Goal: Transaction & Acquisition: Purchase product/service

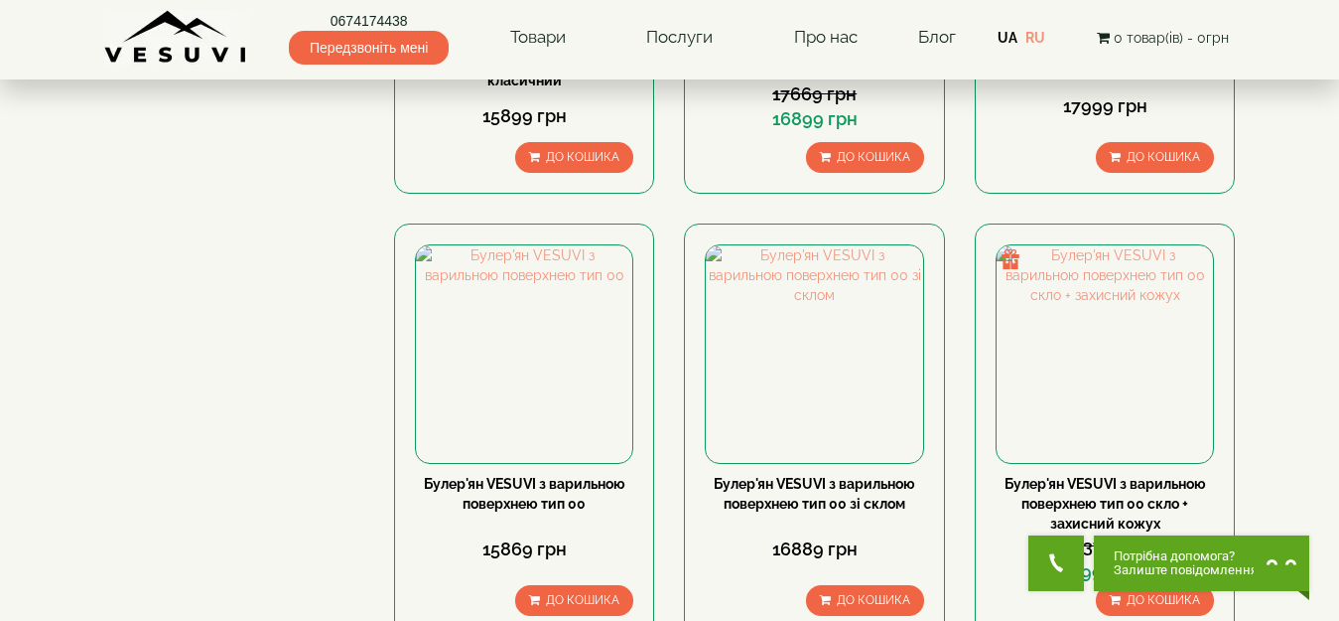
scroll to position [1291, 0]
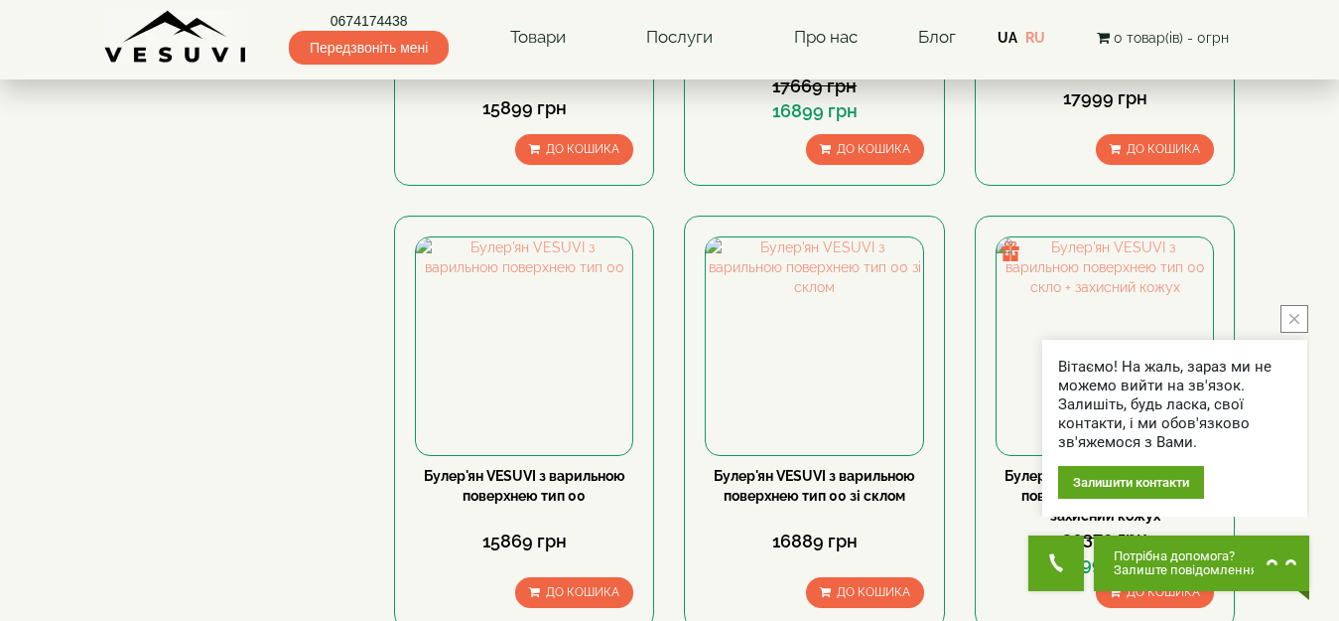
click at [1296, 320] on icon "close button" at bounding box center [1295, 319] width 10 height 10
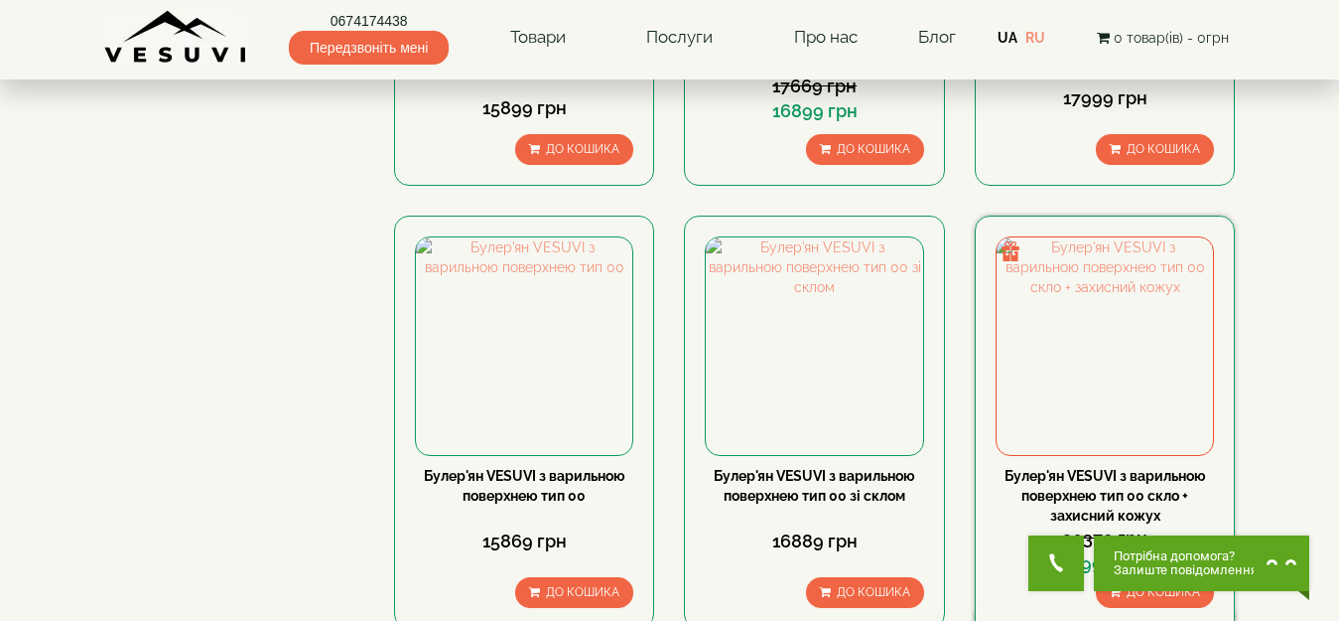
click at [1127, 466] on div "Булер'ян VESUVI з варильною поверхнею тип 00 скло + захисний кожух" at bounding box center [1105, 496] width 218 height 60
click at [1118, 468] on link "Булер'ян VESUVI з варильною поверхнею тип 00 скло + захисний кожух" at bounding box center [1106, 496] width 202 height 56
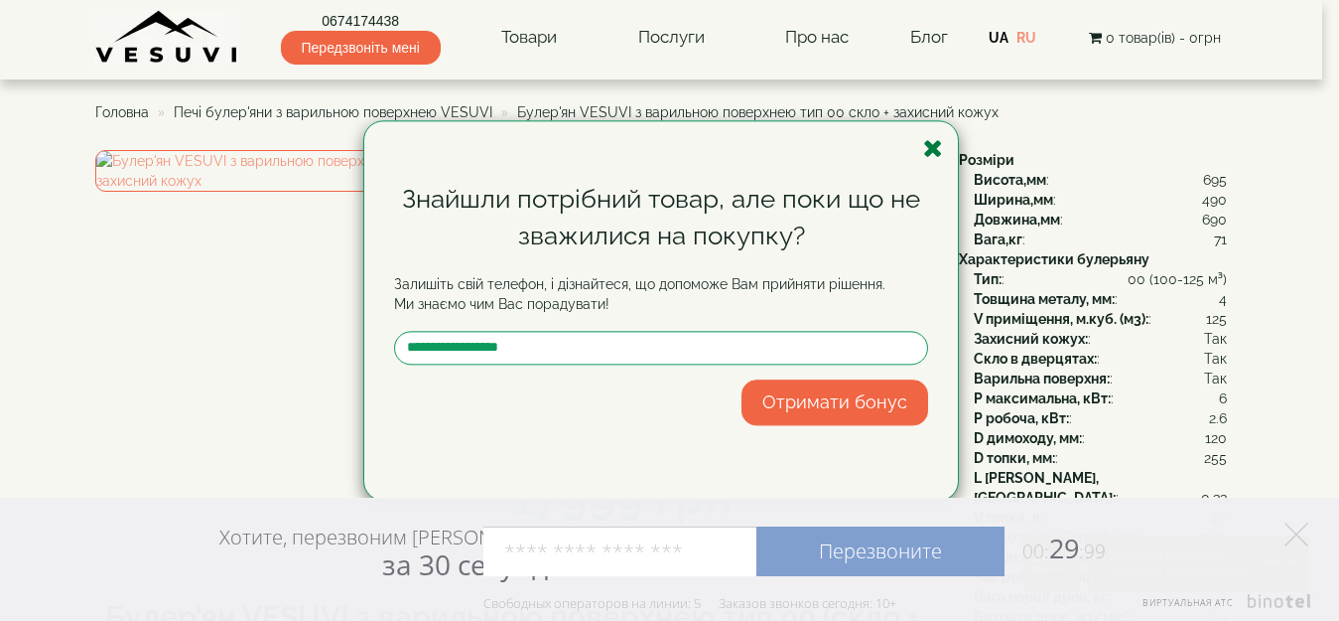
click at [934, 149] on icon "button" at bounding box center [933, 148] width 20 height 25
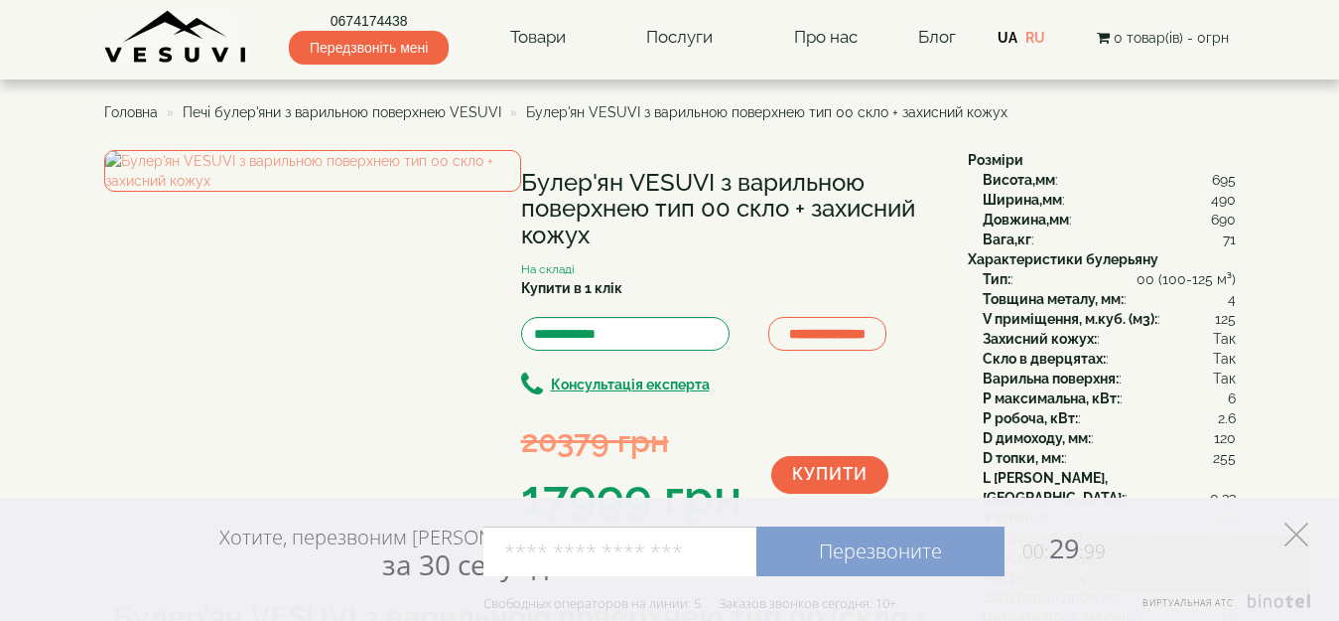
click at [1295, 526] on icon at bounding box center [1297, 534] width 24 height 24
